Goal: Find specific page/section: Find specific page/section

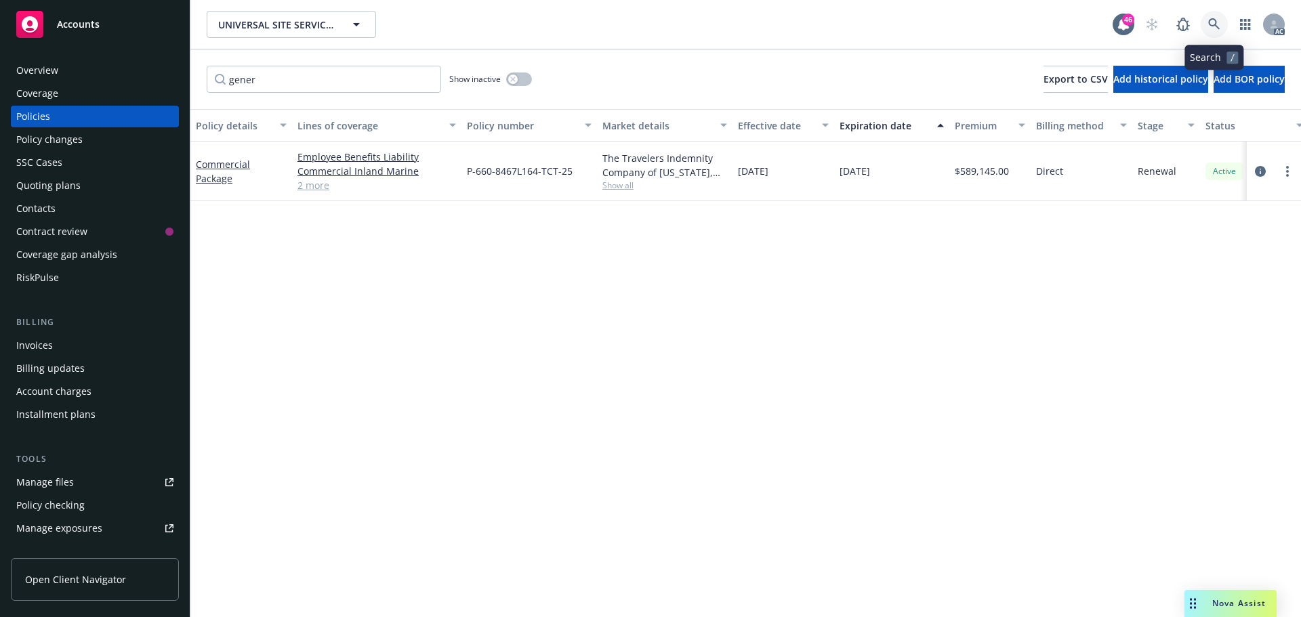
click at [1215, 24] on icon at bounding box center [1214, 24] width 12 height 12
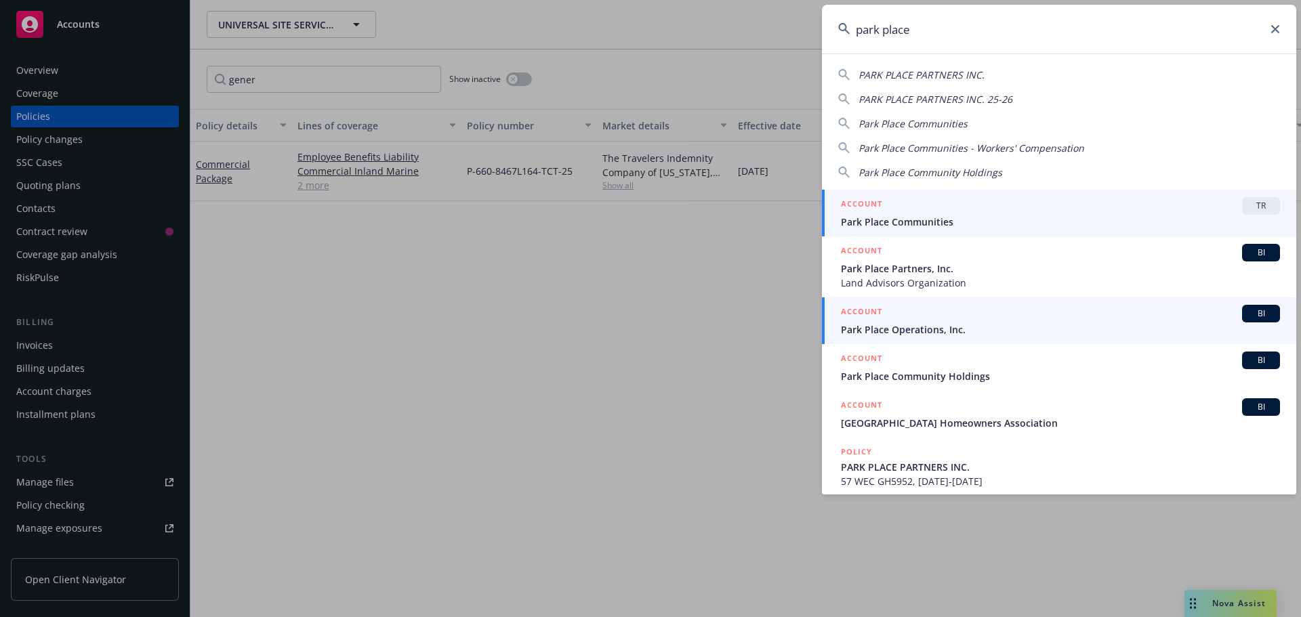
type input "park place"
click at [893, 327] on span "Park Place Operations, Inc." at bounding box center [1060, 330] width 439 height 14
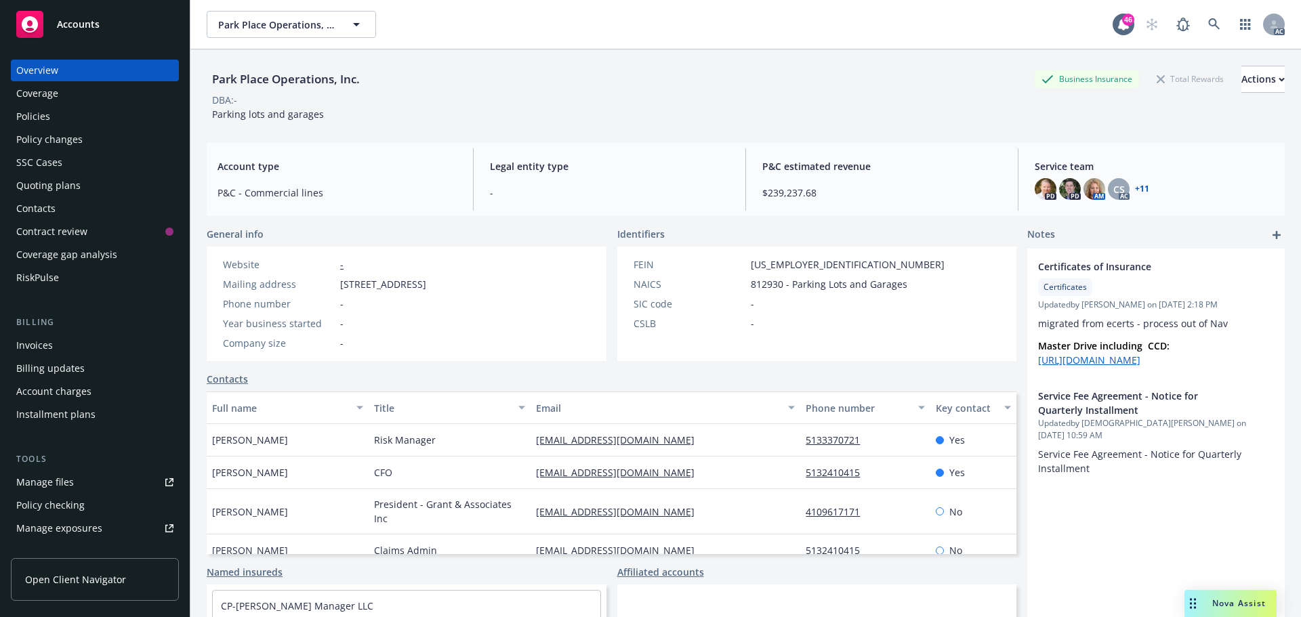
click at [53, 116] on div "Policies" at bounding box center [94, 117] width 157 height 22
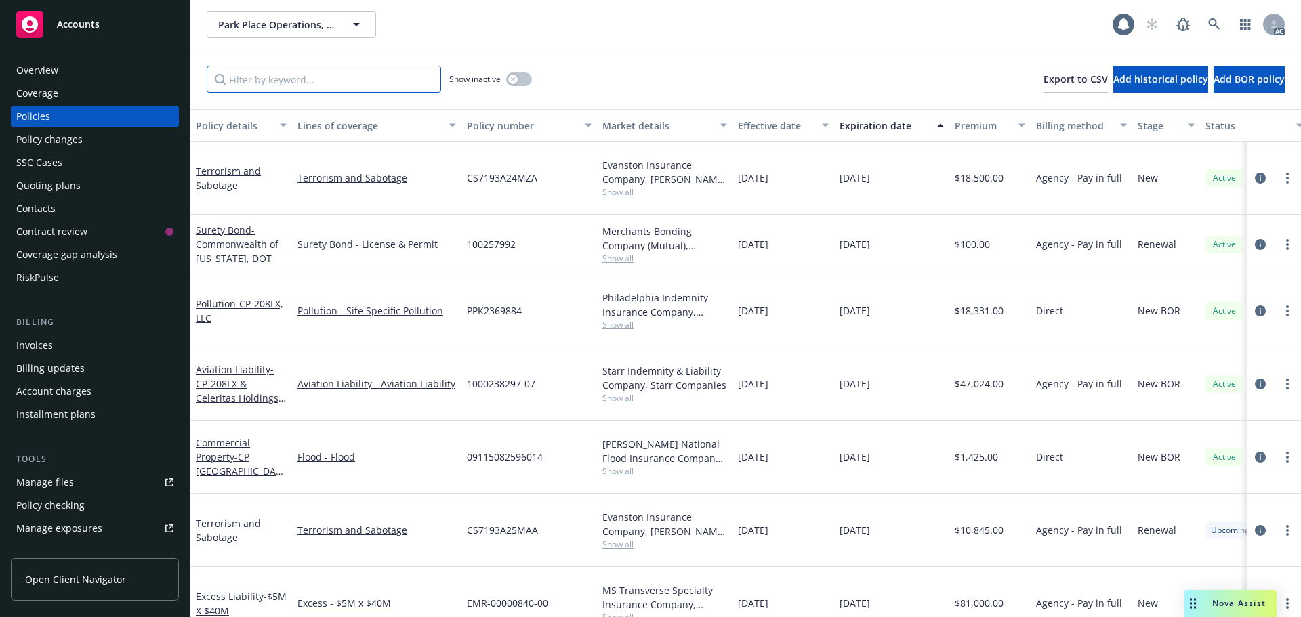
click at [285, 85] on input "Filter by keyword..." at bounding box center [324, 79] width 234 height 27
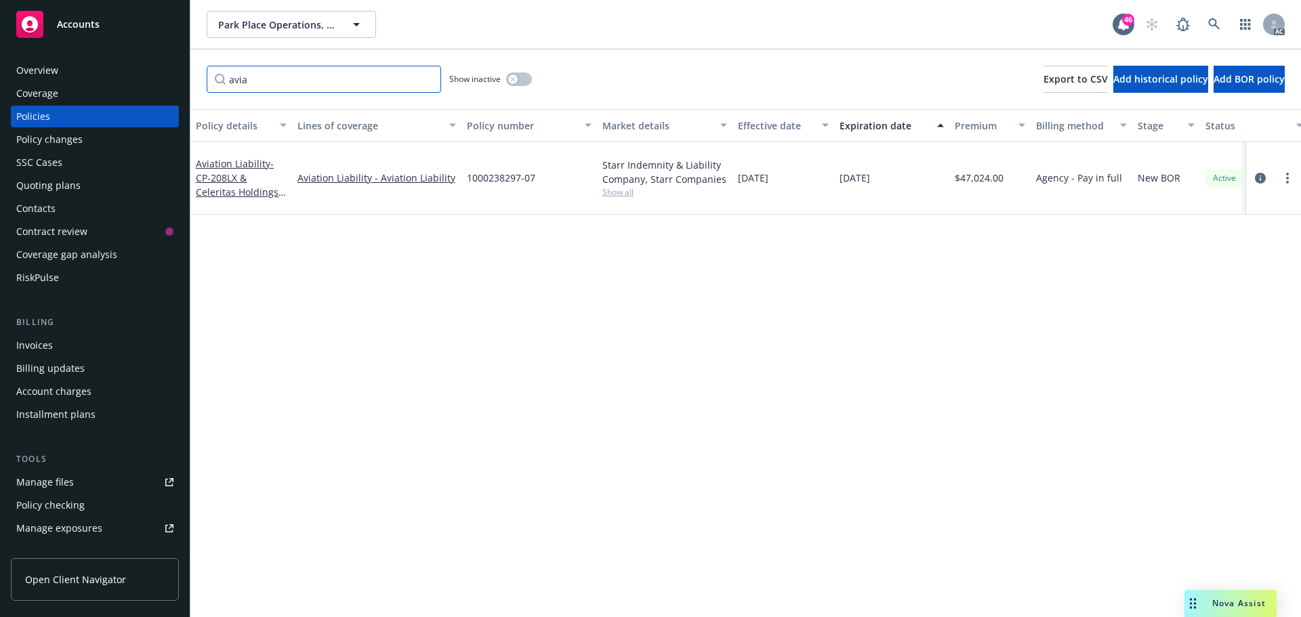
type input "avia"
drag, startPoint x: 548, startPoint y: 169, endPoint x: 463, endPoint y: 178, distance: 85.2
click at [463, 178] on div "1000238297-07" at bounding box center [529, 178] width 136 height 73
copy span "1000238297-07"
